Goal: Information Seeking & Learning: Understand process/instructions

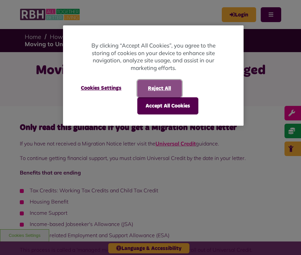
click at [153, 88] on button "Reject All" at bounding box center [159, 88] width 45 height 17
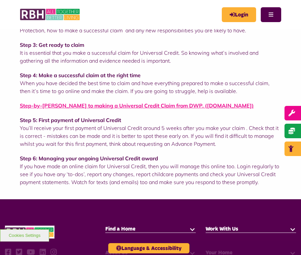
scroll to position [1436, 0]
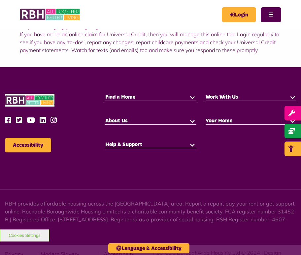
click at [147, 151] on div "Help & Support Contact Us Anti-Social Behaviour Money Advice" at bounding box center [150, 148] width 100 height 14
click at [147, 148] on h5 "Help & Support" at bounding box center [150, 144] width 91 height 7
drag, startPoint x: 126, startPoint y: 141, endPoint x: 126, endPoint y: 146, distance: 5.3
click at [126, 146] on div "Accessibility Find a Home Work With Us" at bounding box center [150, 129] width 301 height 71
click at [125, 148] on h5 "Help & Support" at bounding box center [150, 144] width 91 height 7
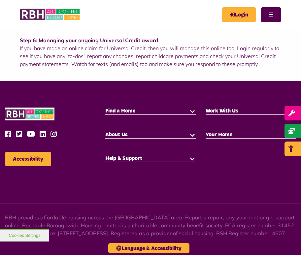
scroll to position [1337, 0]
